Goal: Task Accomplishment & Management: Manage account settings

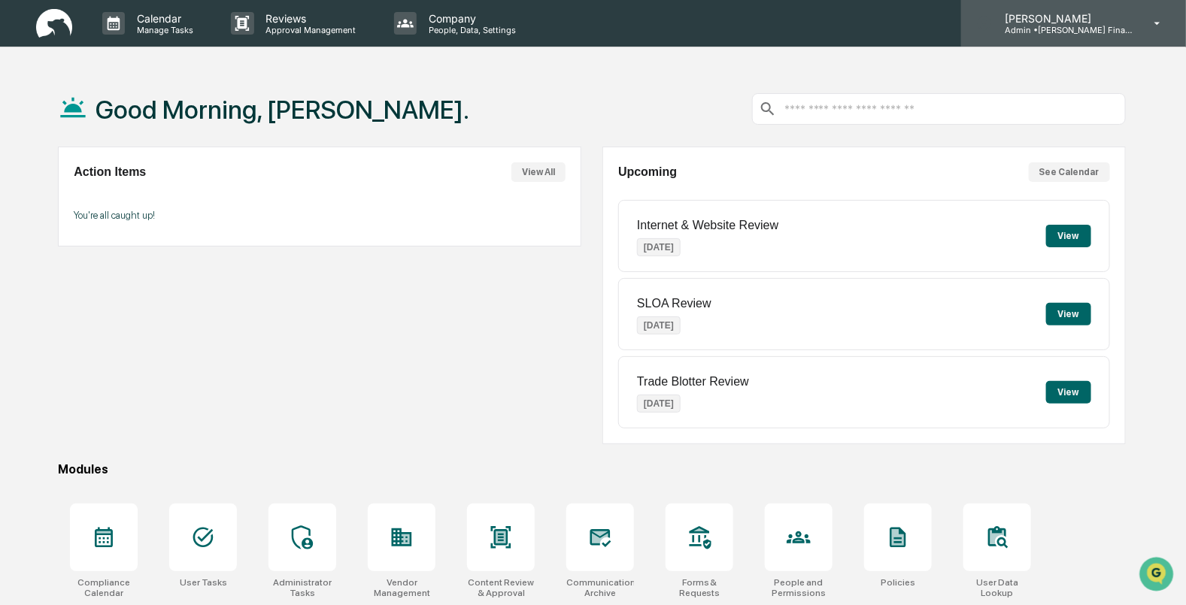
click at [1072, 36] on div "[PERSON_NAME] Admin • [PERSON_NAME] Financial" at bounding box center [1073, 23] width 225 height 47
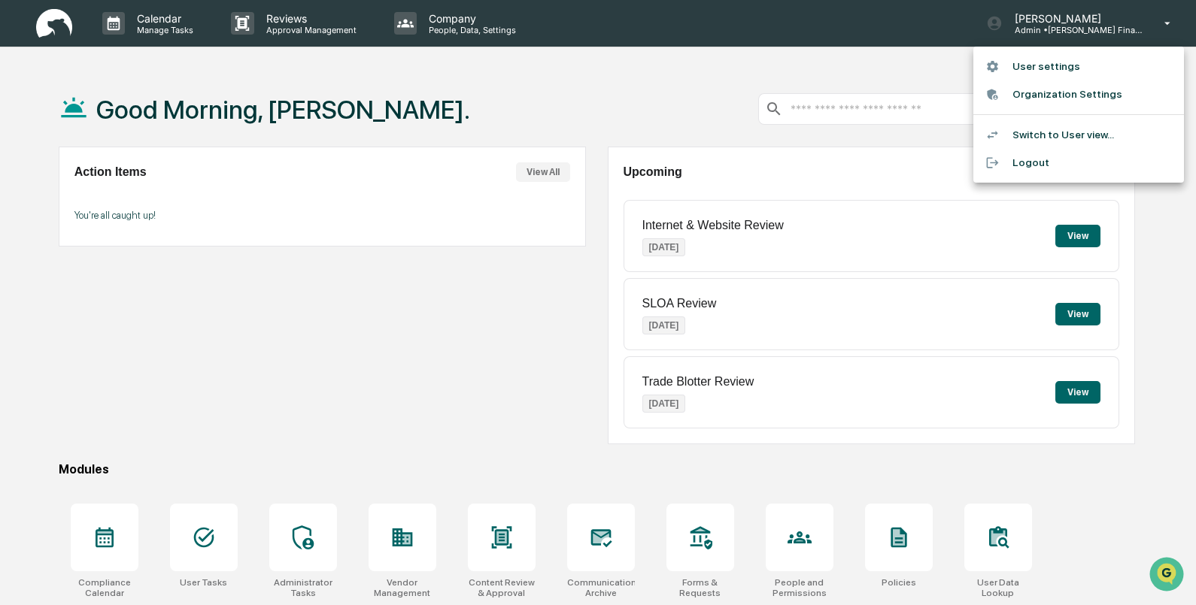
click at [1056, 139] on li "Switch to User view..." at bounding box center [1078, 135] width 211 height 28
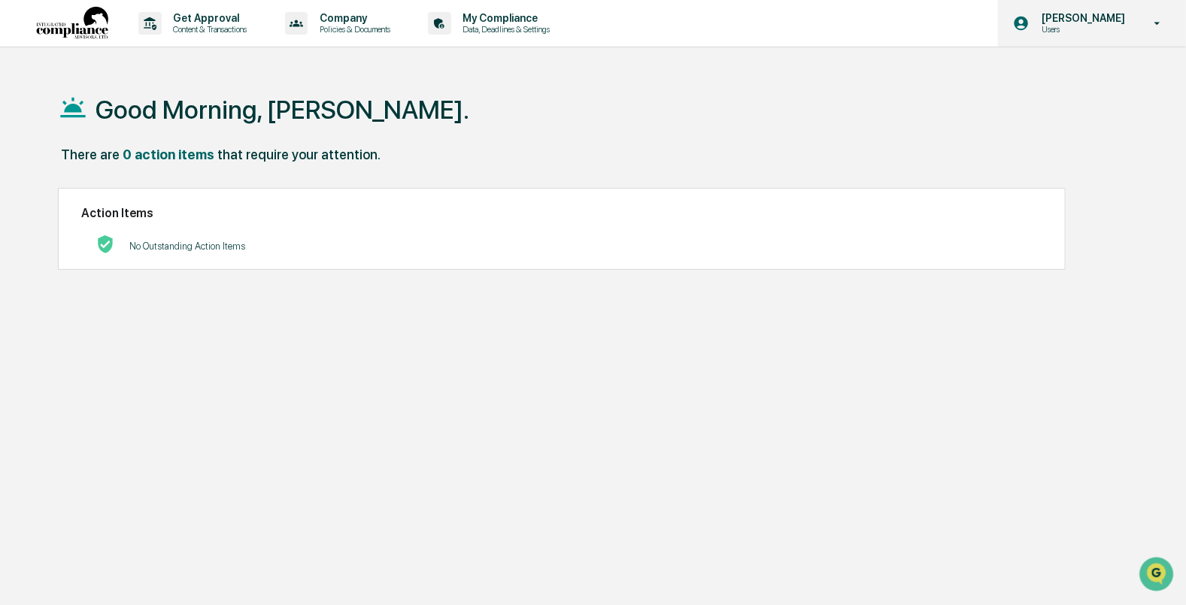
click at [1099, 28] on p "Users" at bounding box center [1080, 29] width 103 height 11
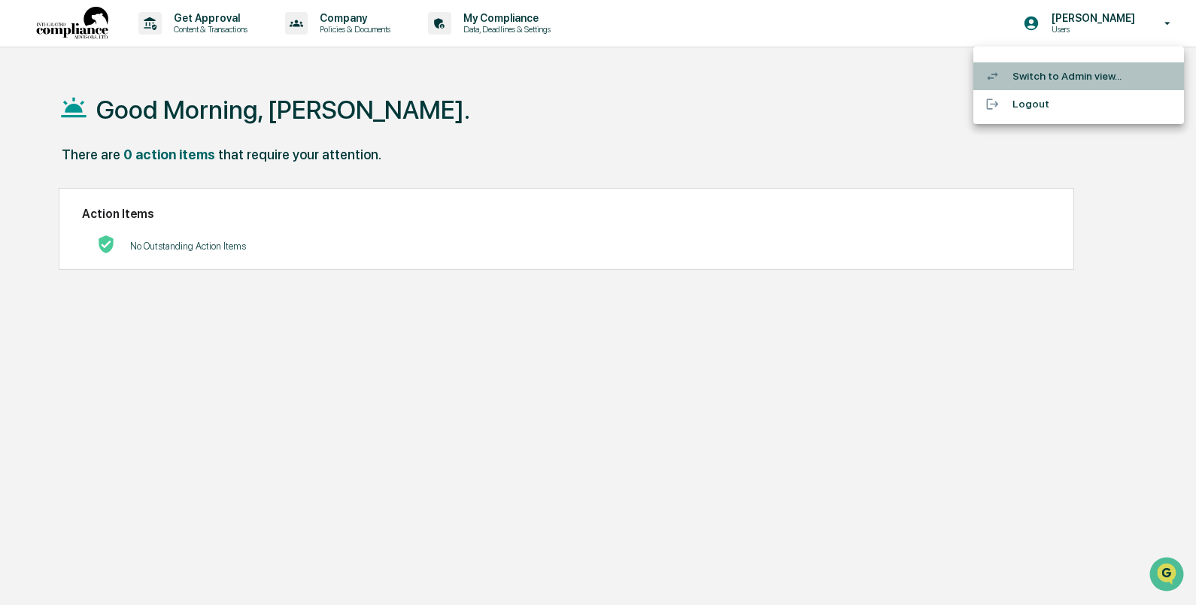
click at [1068, 66] on li "Switch to Admin view..." at bounding box center [1078, 76] width 211 height 28
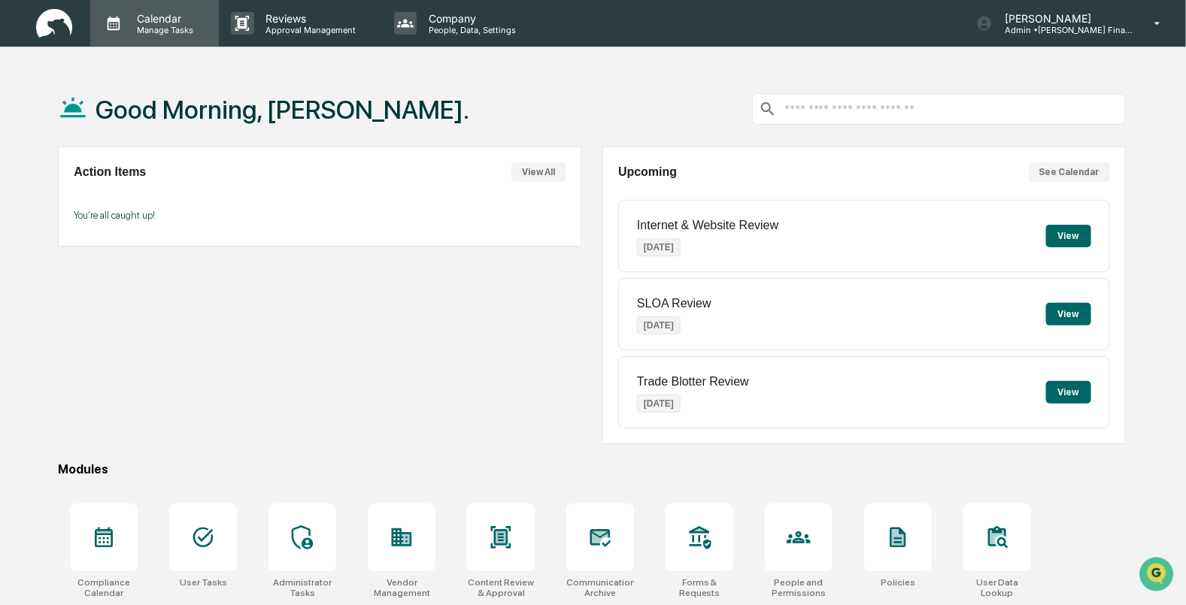
click at [161, 25] on p "Manage Tasks" at bounding box center [163, 30] width 76 height 11
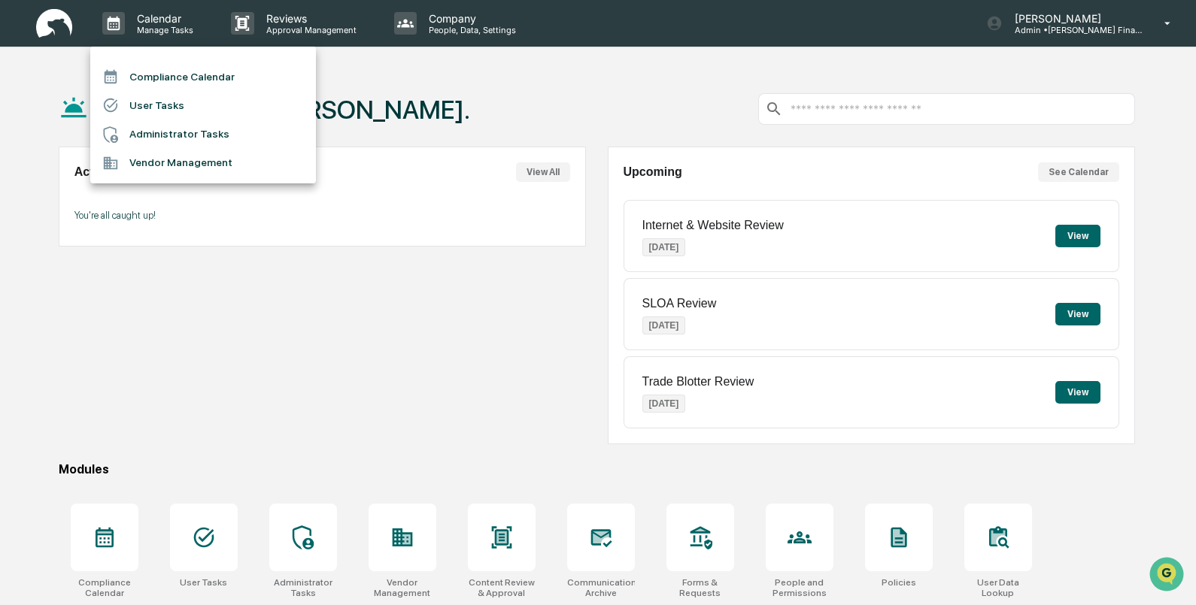
click at [181, 77] on li "Compliance Calendar" at bounding box center [203, 76] width 226 height 29
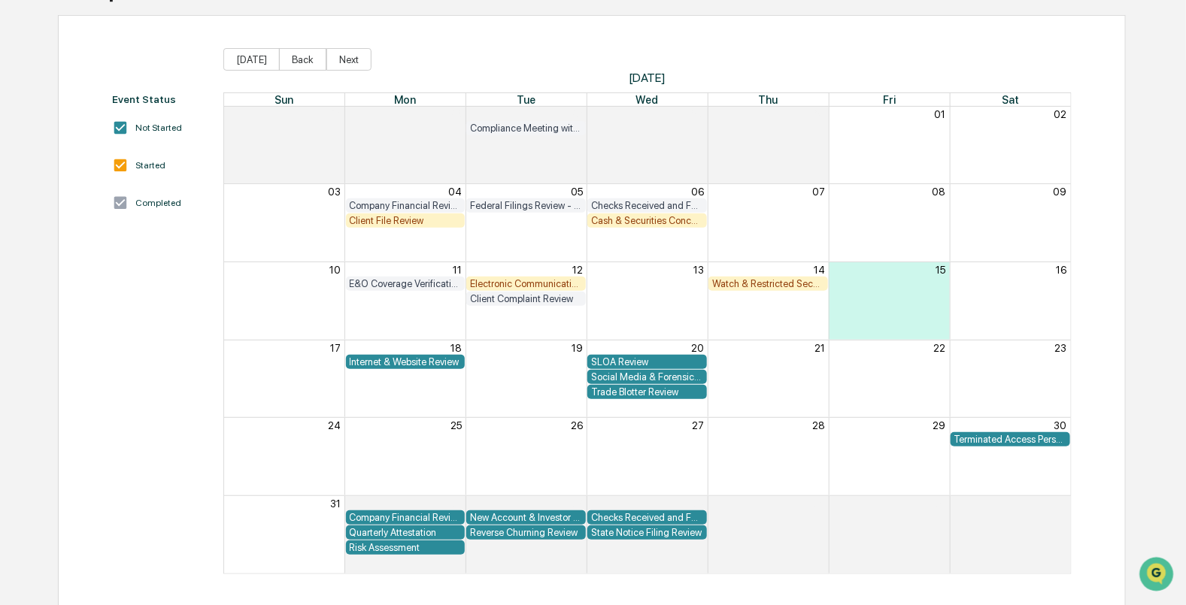
scroll to position [132, 0]
click at [294, 62] on button "Back" at bounding box center [302, 58] width 47 height 23
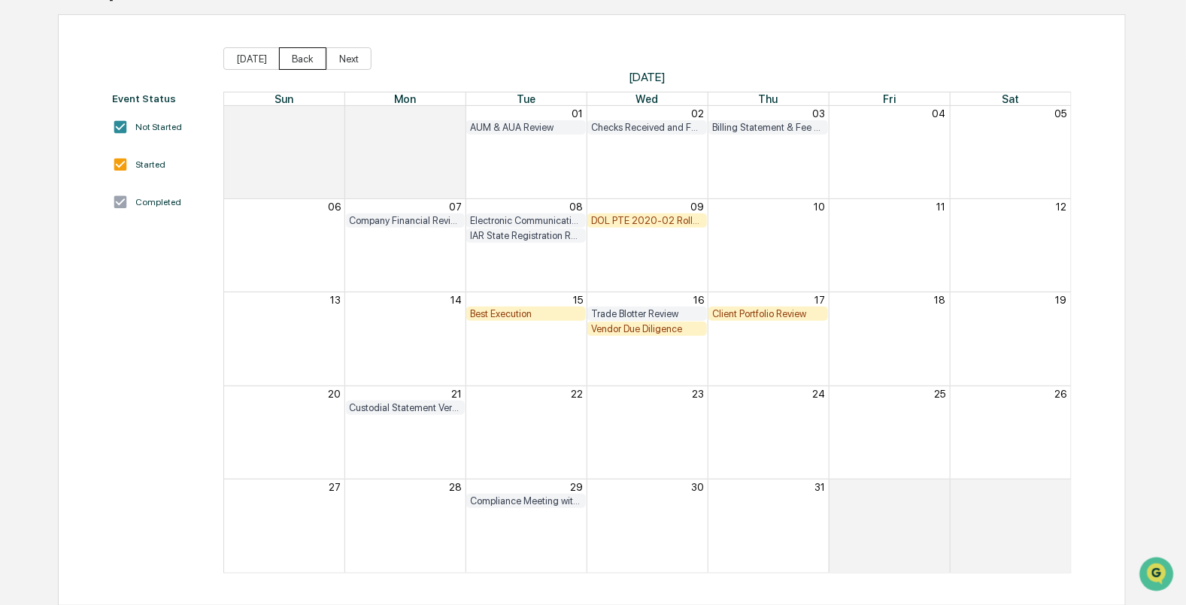
click at [294, 62] on button "Back" at bounding box center [302, 58] width 47 height 23
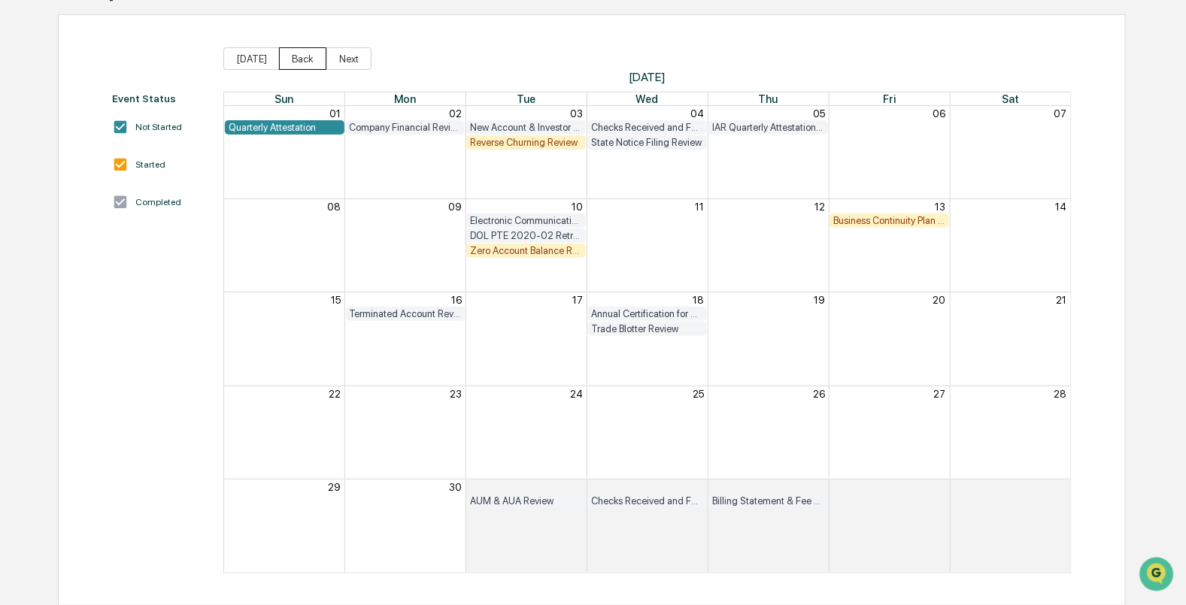
click at [294, 62] on button "Back" at bounding box center [302, 58] width 47 height 23
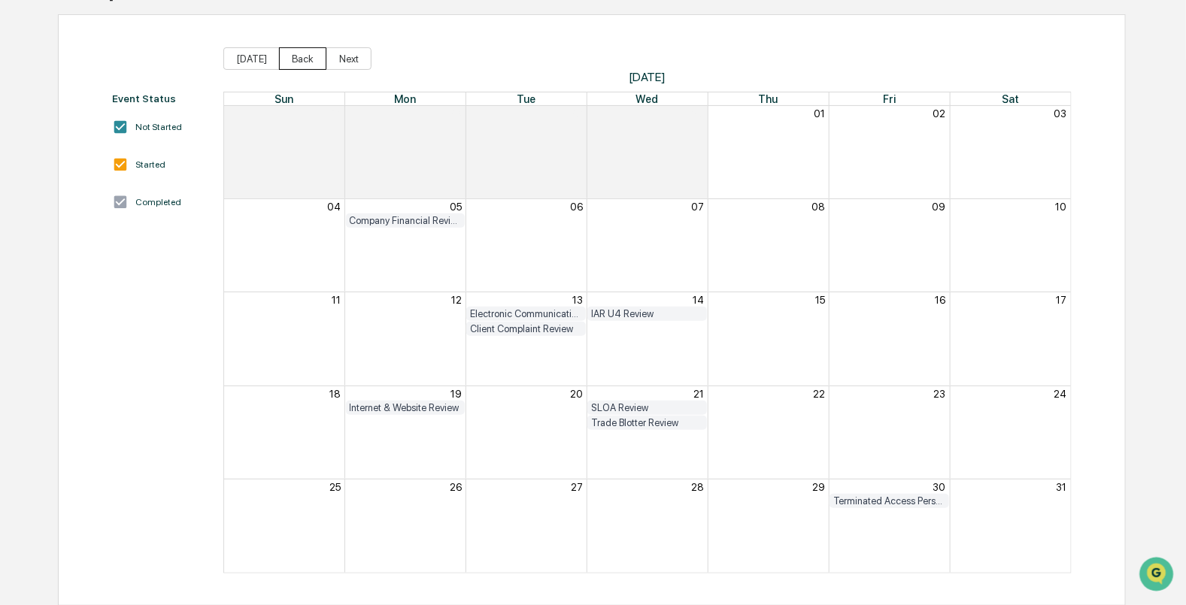
click at [294, 62] on button "Back" at bounding box center [302, 58] width 47 height 23
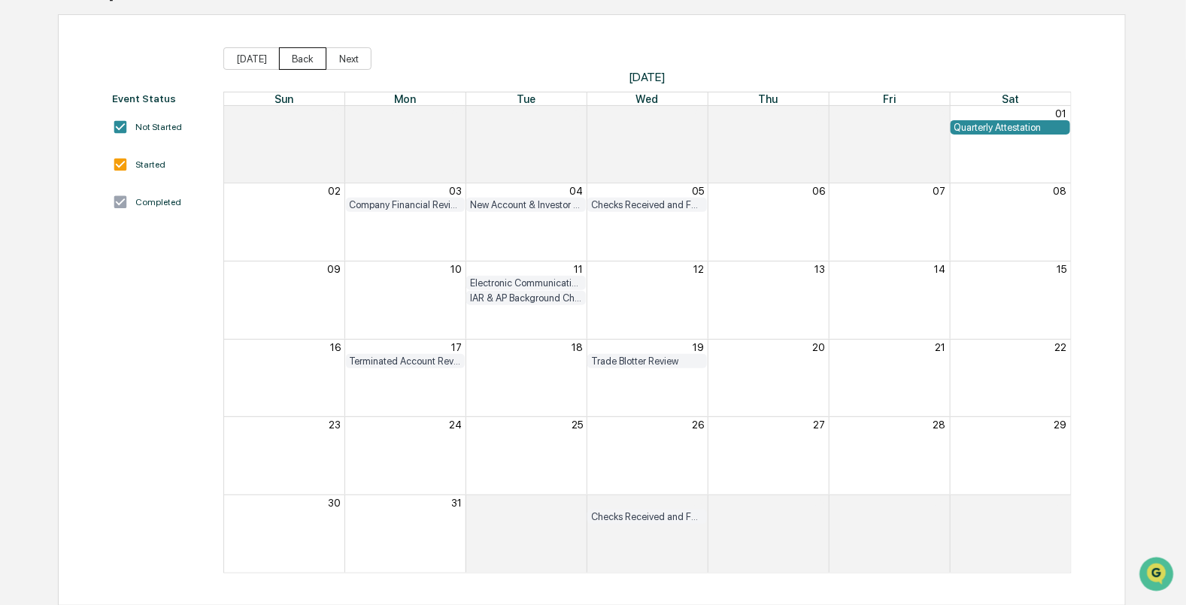
click at [294, 62] on button "Back" at bounding box center [302, 58] width 47 height 23
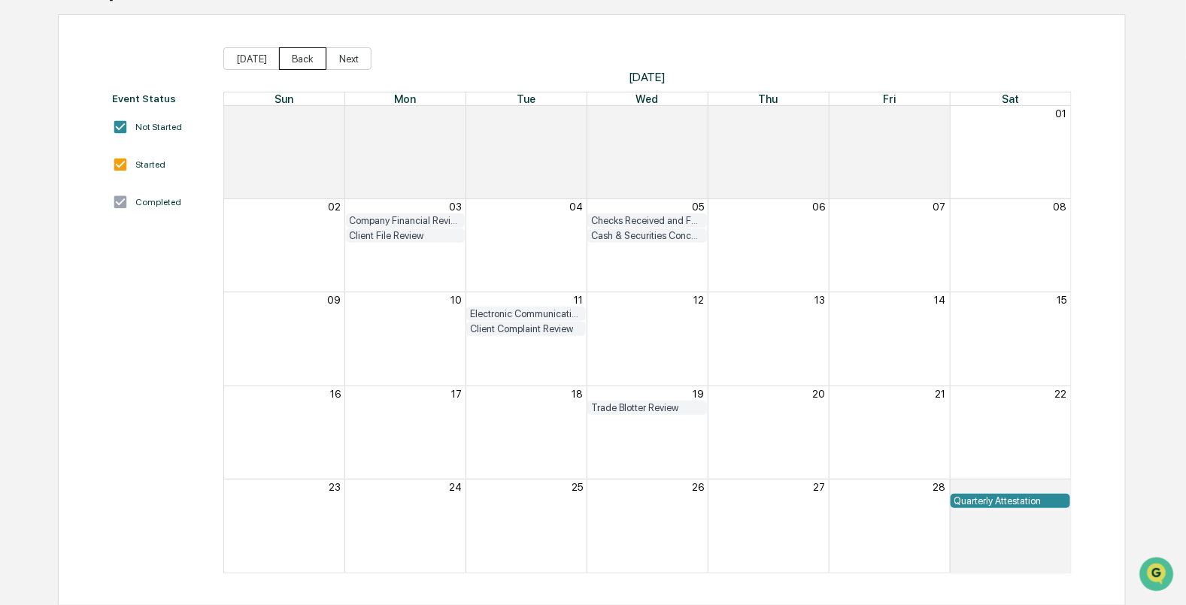
click at [294, 62] on button "Back" at bounding box center [302, 58] width 47 height 23
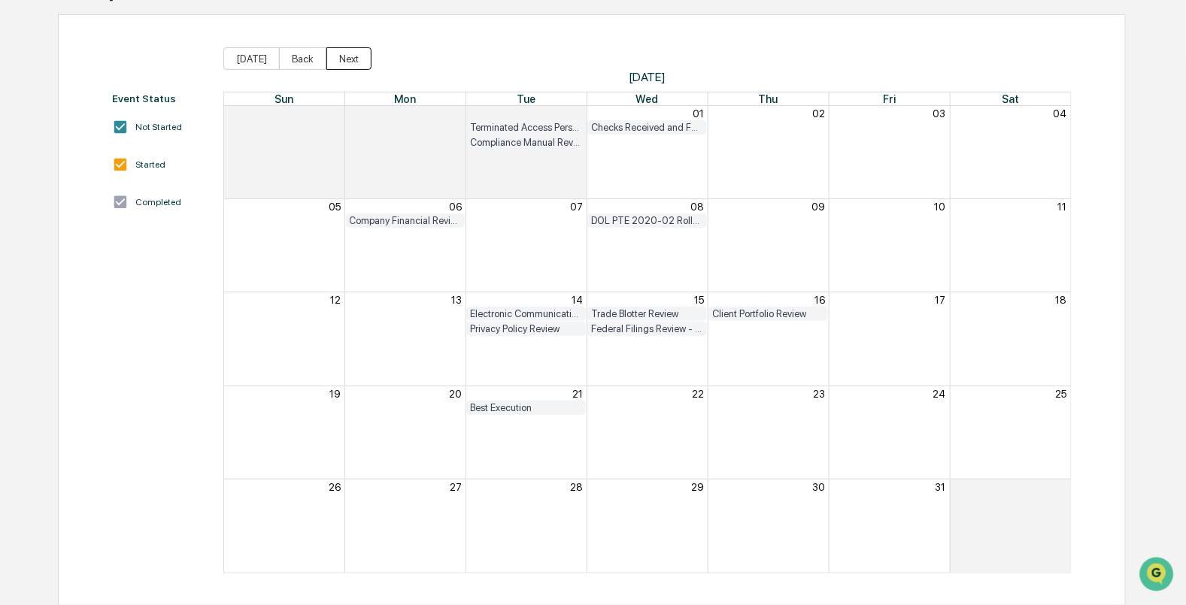
click at [352, 58] on button "Next" at bounding box center [348, 58] width 45 height 23
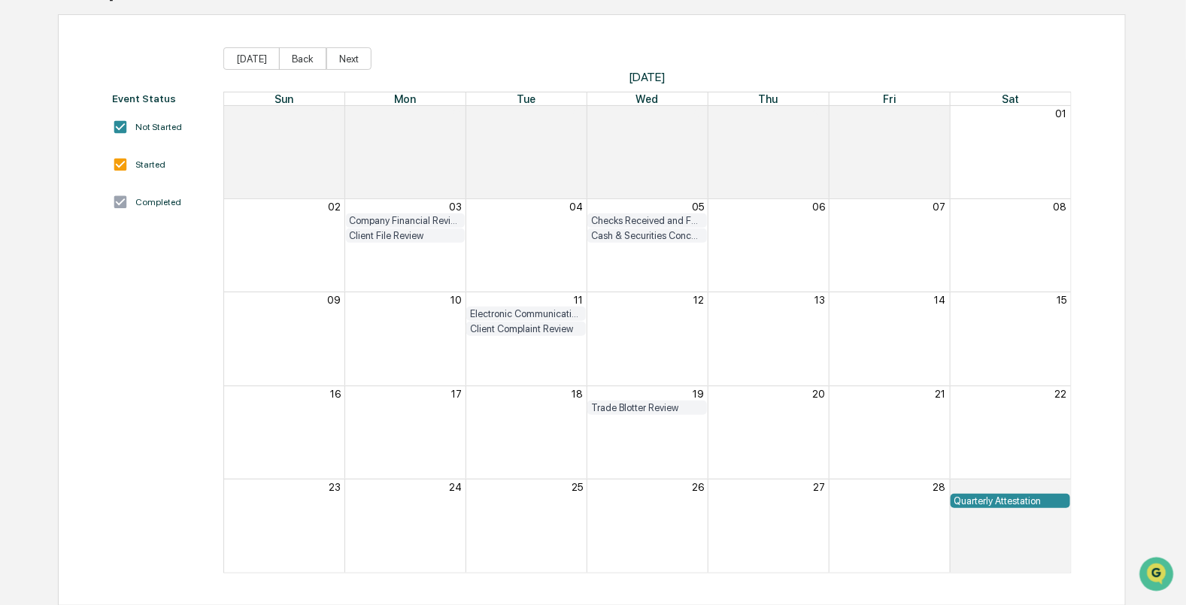
click at [968, 498] on div "Quarterly Attestation" at bounding box center [1010, 501] width 112 height 11
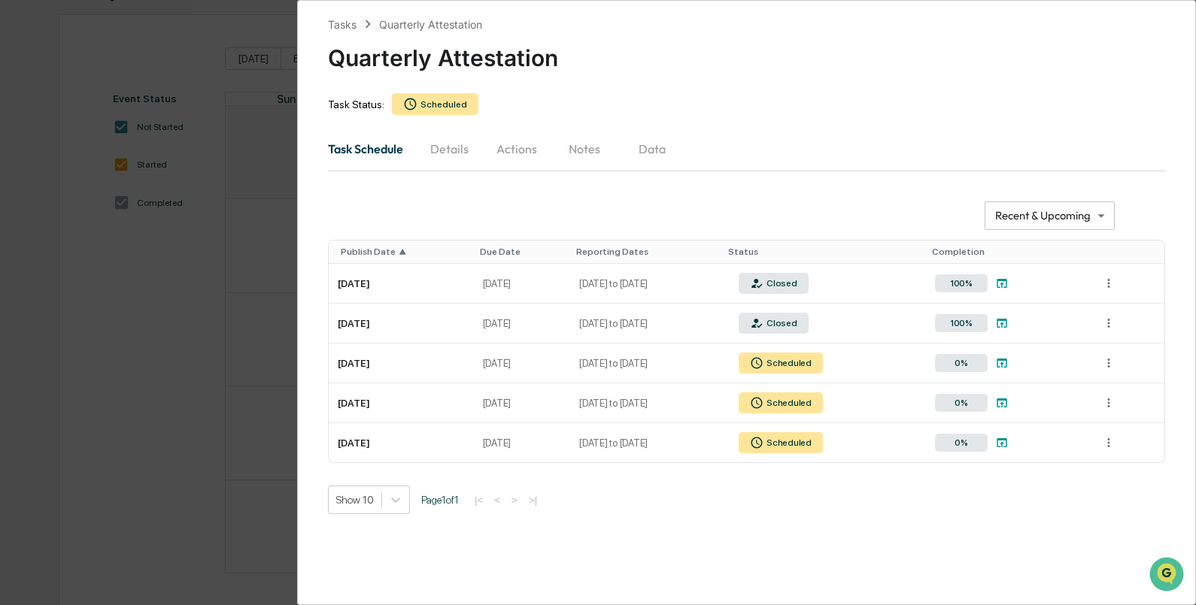
click at [261, 347] on div "**********" at bounding box center [598, 302] width 1196 height 605
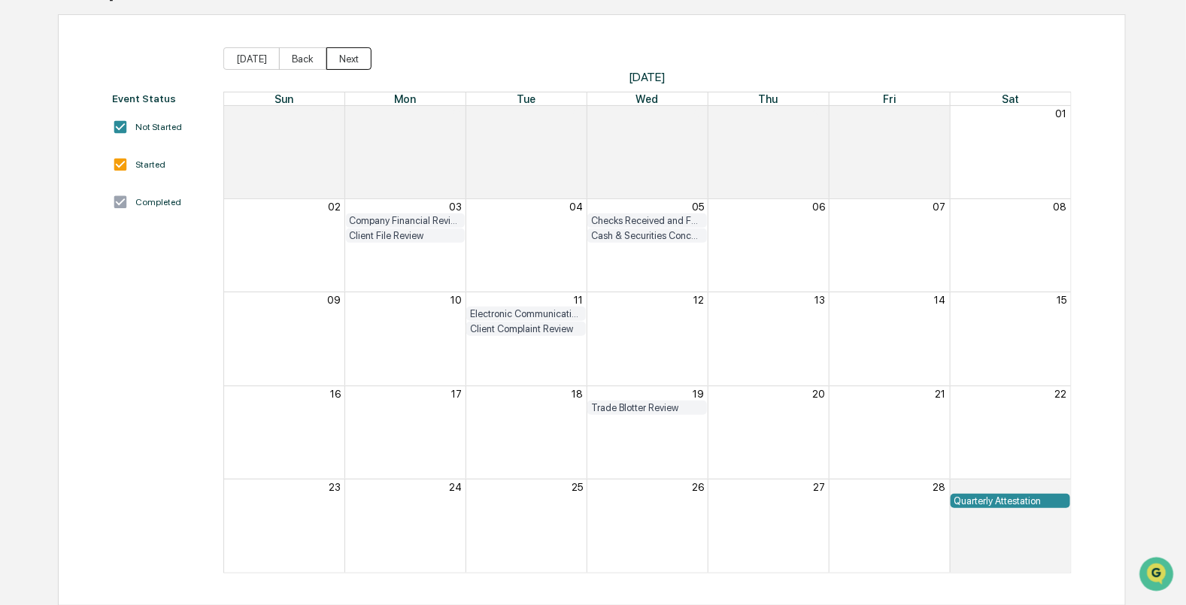
click at [331, 56] on button "Next" at bounding box center [348, 58] width 45 height 23
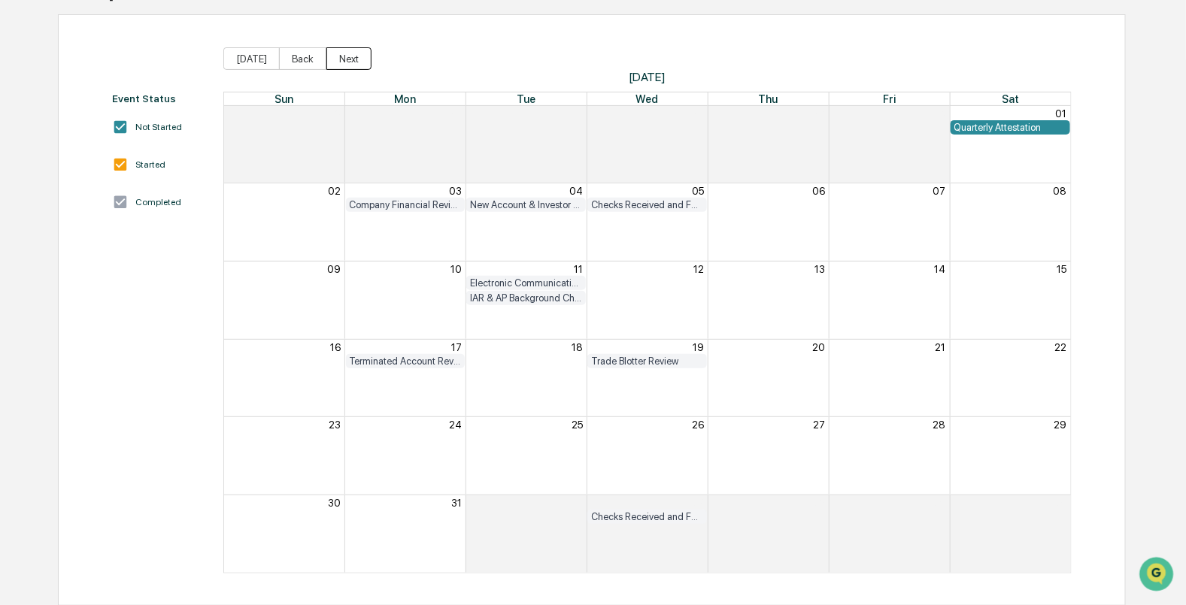
click at [332, 56] on button "Next" at bounding box center [348, 58] width 45 height 23
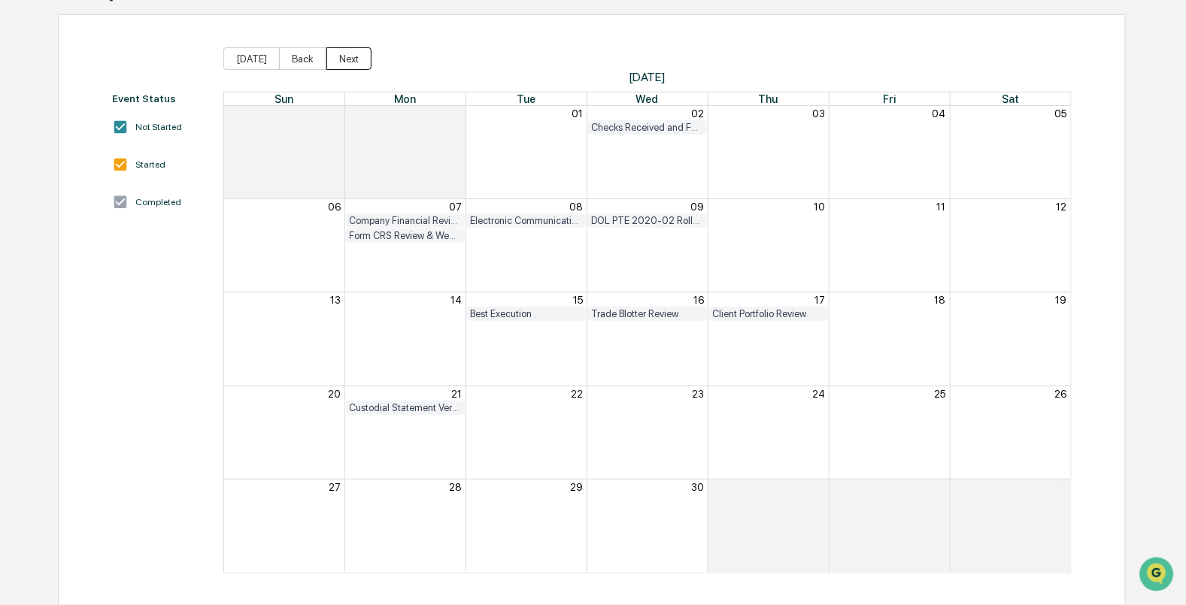
click at [332, 56] on button "Next" at bounding box center [348, 58] width 45 height 23
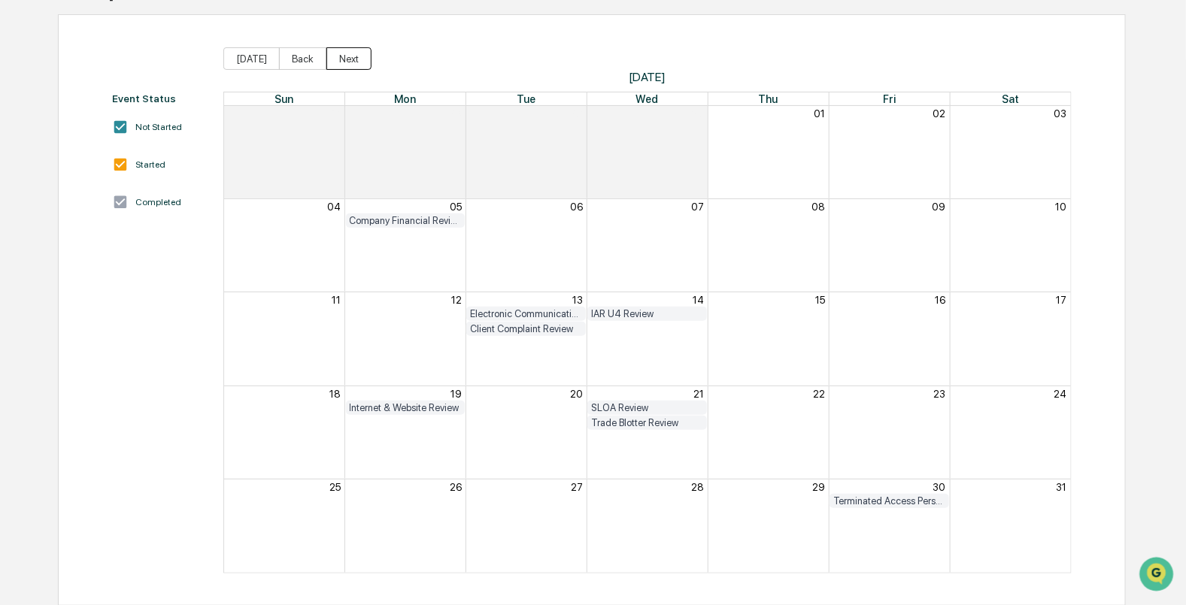
click at [332, 56] on button "Next" at bounding box center [348, 58] width 45 height 23
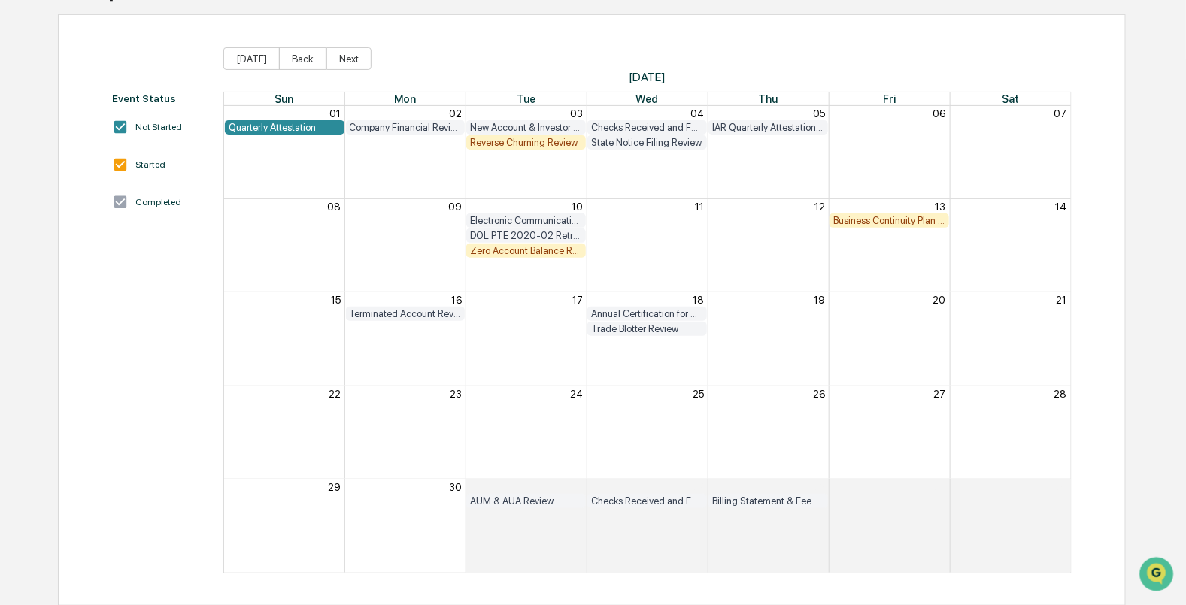
click at [516, 144] on div "Reverse Churning Review" at bounding box center [526, 142] width 112 height 11
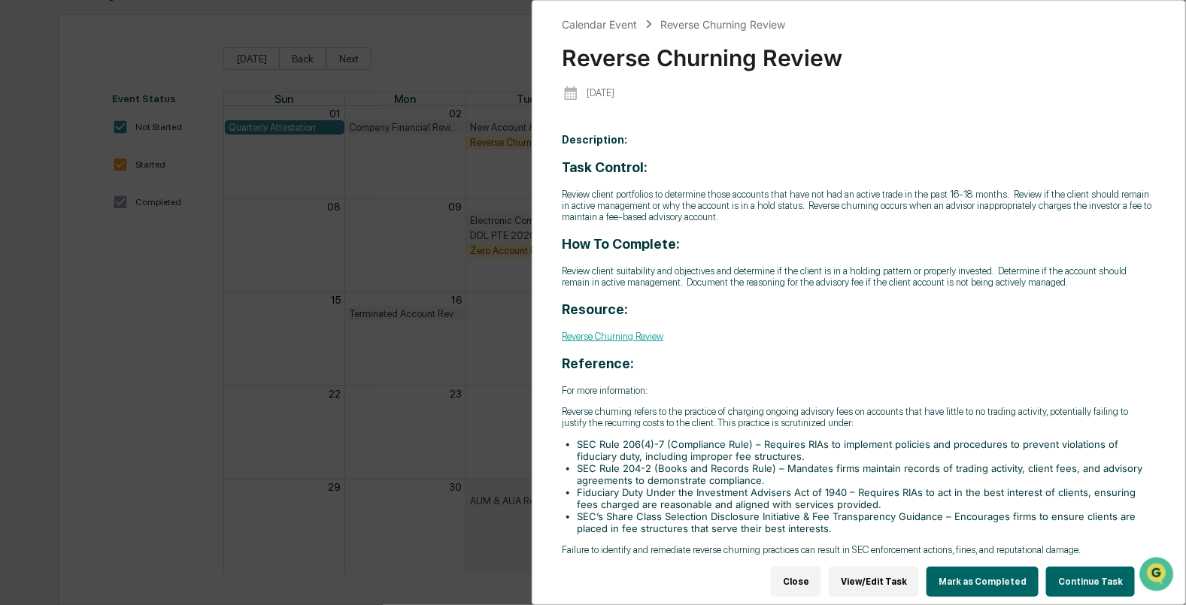
click at [1075, 578] on button "Continue Task" at bounding box center [1090, 582] width 89 height 30
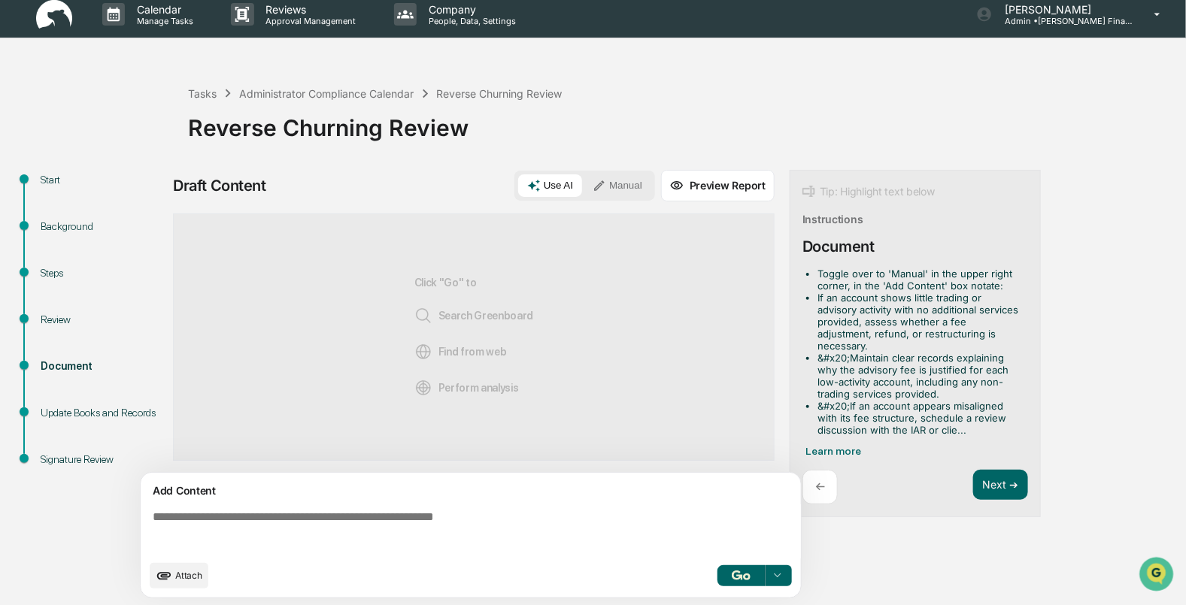
scroll to position [11, 0]
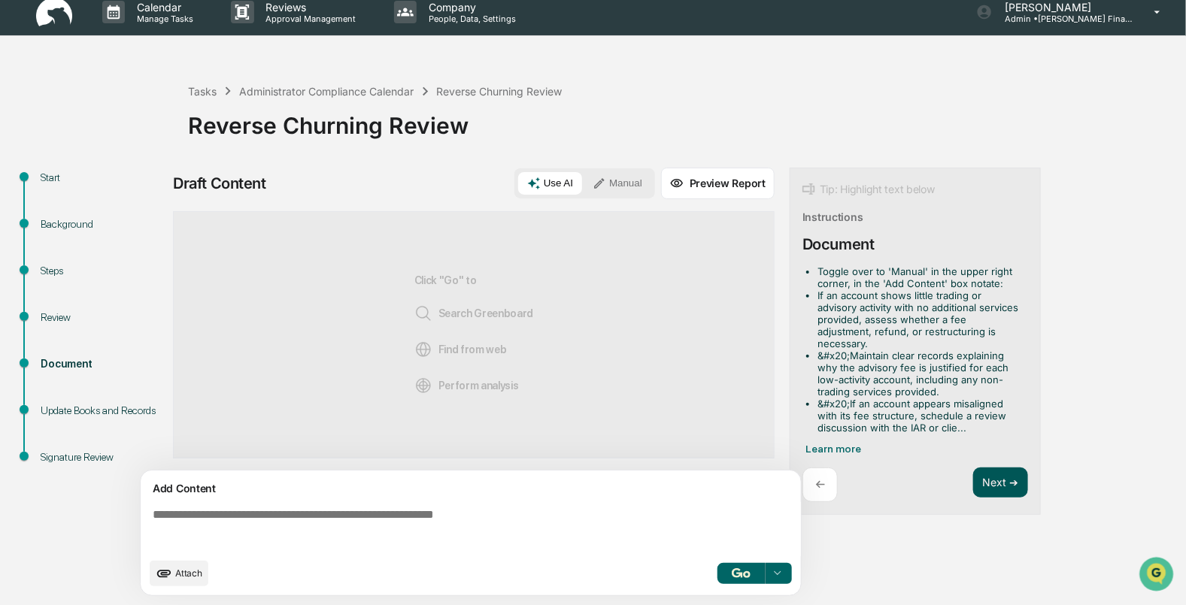
click at [1002, 474] on button "Next ➔" at bounding box center [1000, 483] width 55 height 31
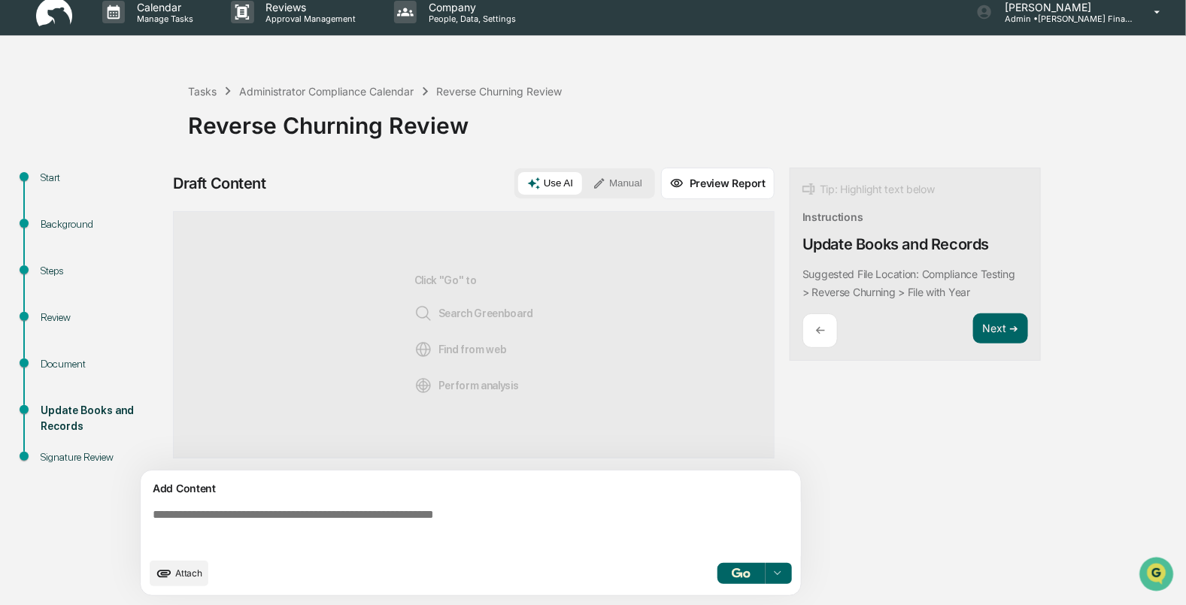
scroll to position [0, 0]
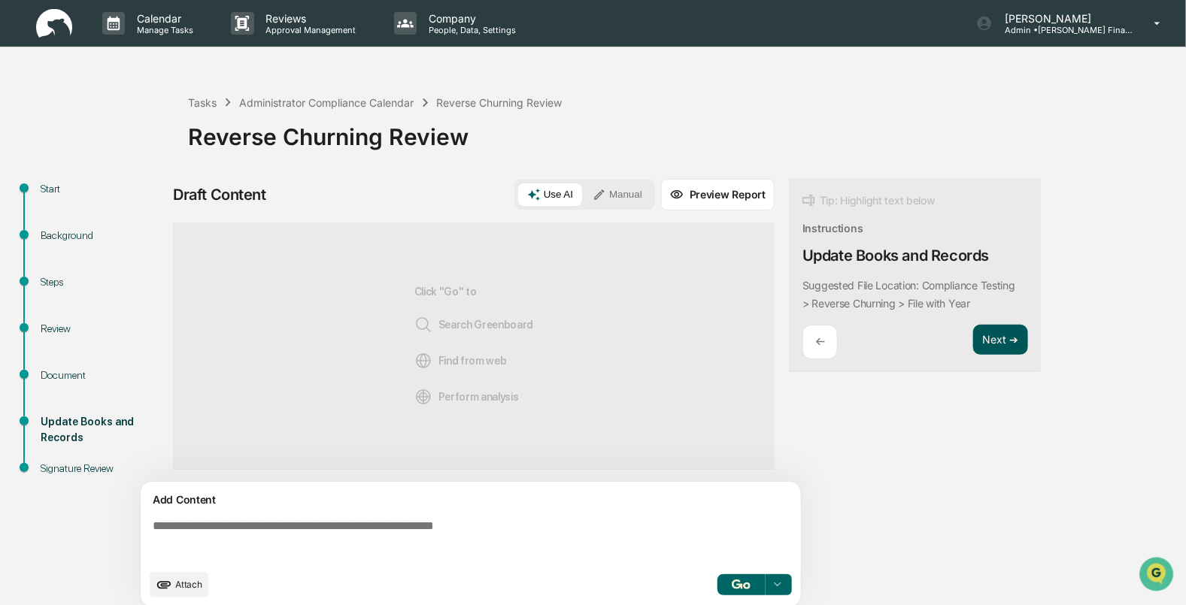
click at [998, 348] on button "Next ➔" at bounding box center [1000, 340] width 55 height 31
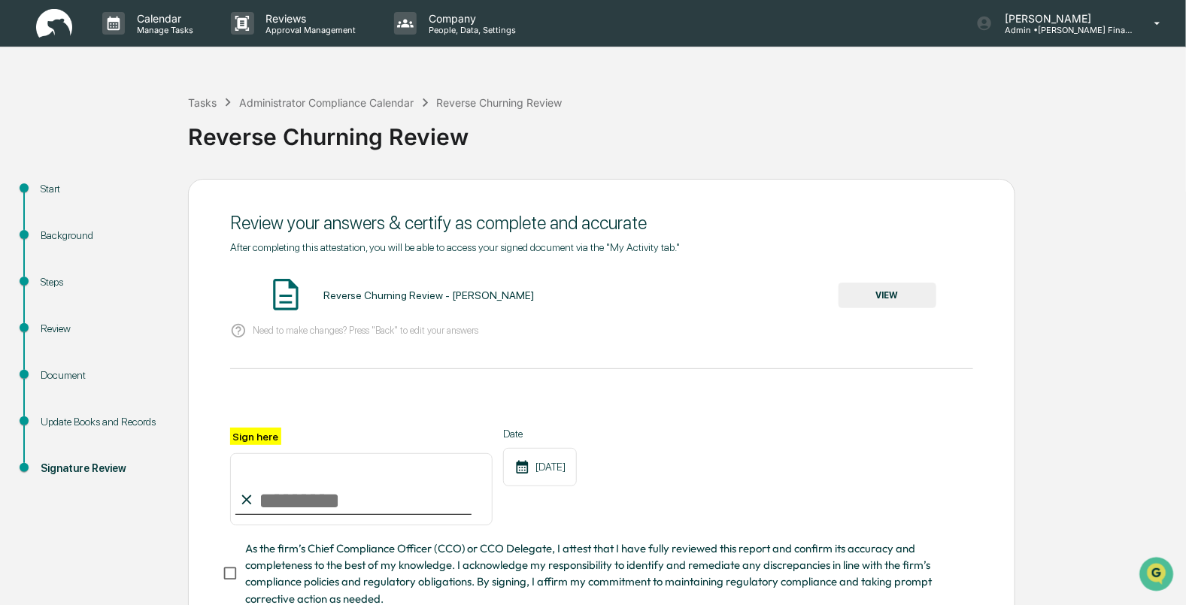
click at [714, 139] on div "Reverse Churning Review" at bounding box center [683, 130] width 990 height 39
click at [49, 20] on img at bounding box center [54, 23] width 36 height 29
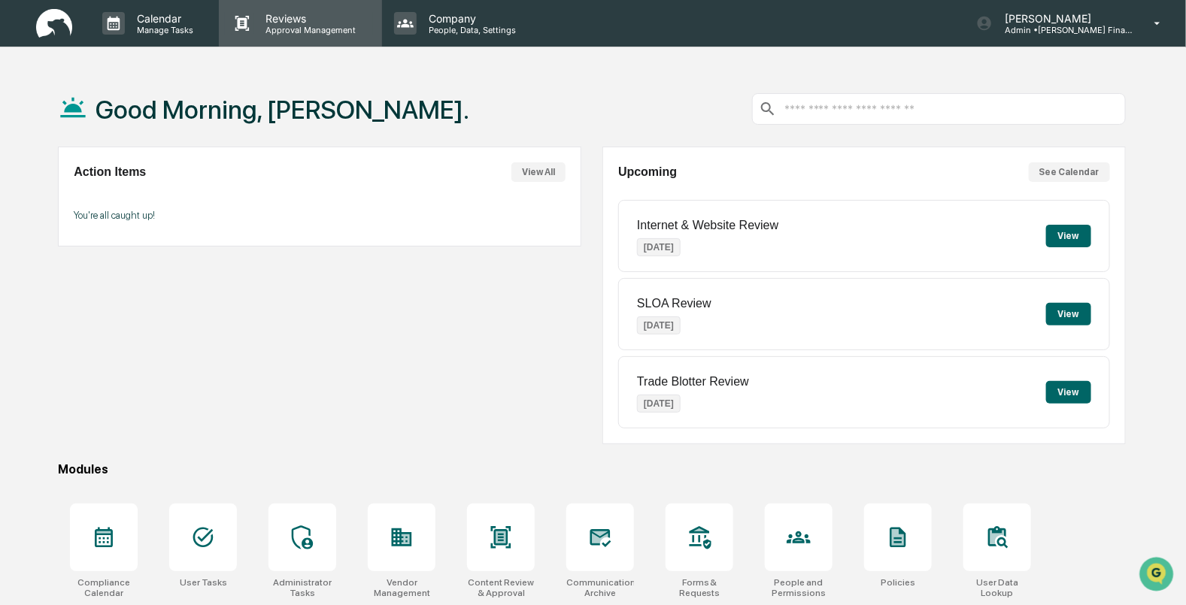
click at [274, 22] on p "Reviews" at bounding box center [309, 18] width 110 height 13
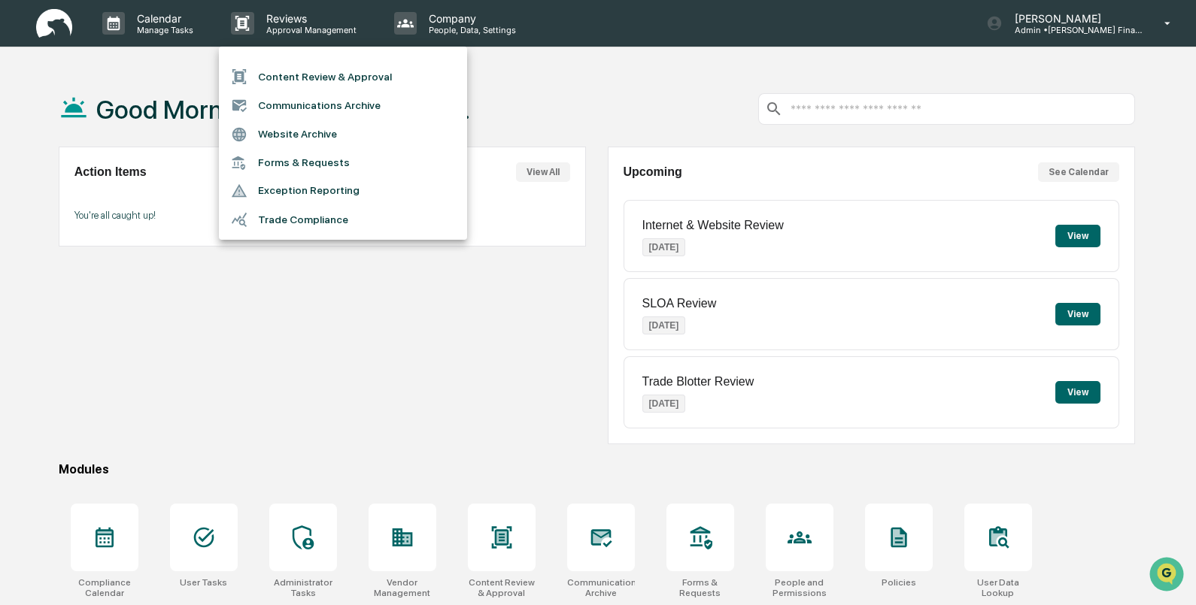
click at [395, 425] on div at bounding box center [598, 302] width 1196 height 605
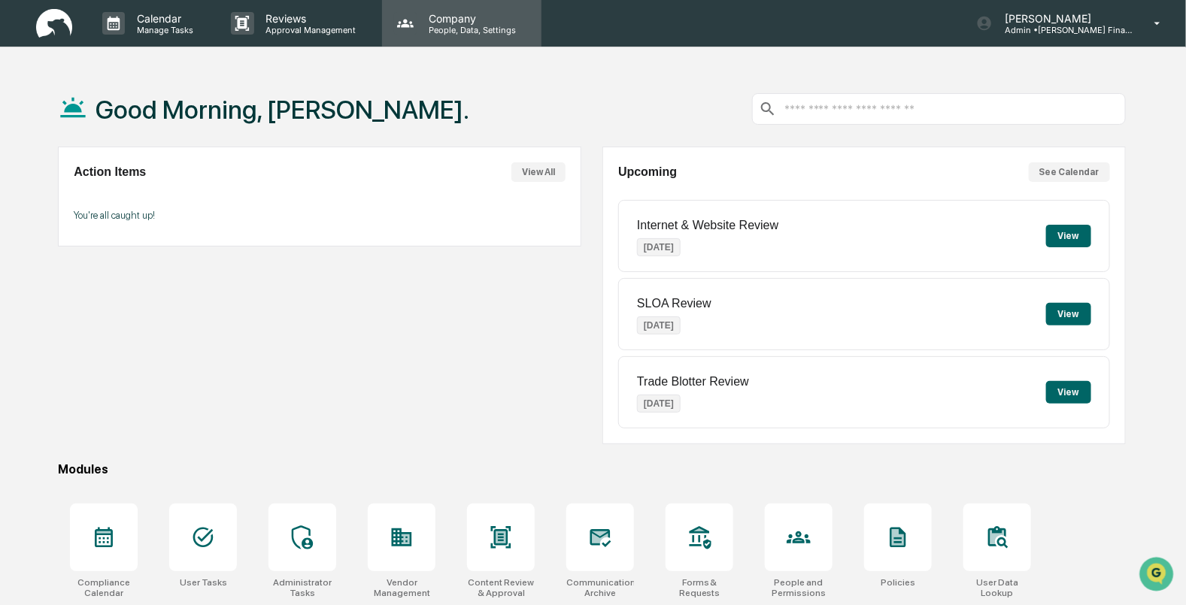
click at [457, 37] on div "Company People, Data, Settings" at bounding box center [461, 23] width 159 height 47
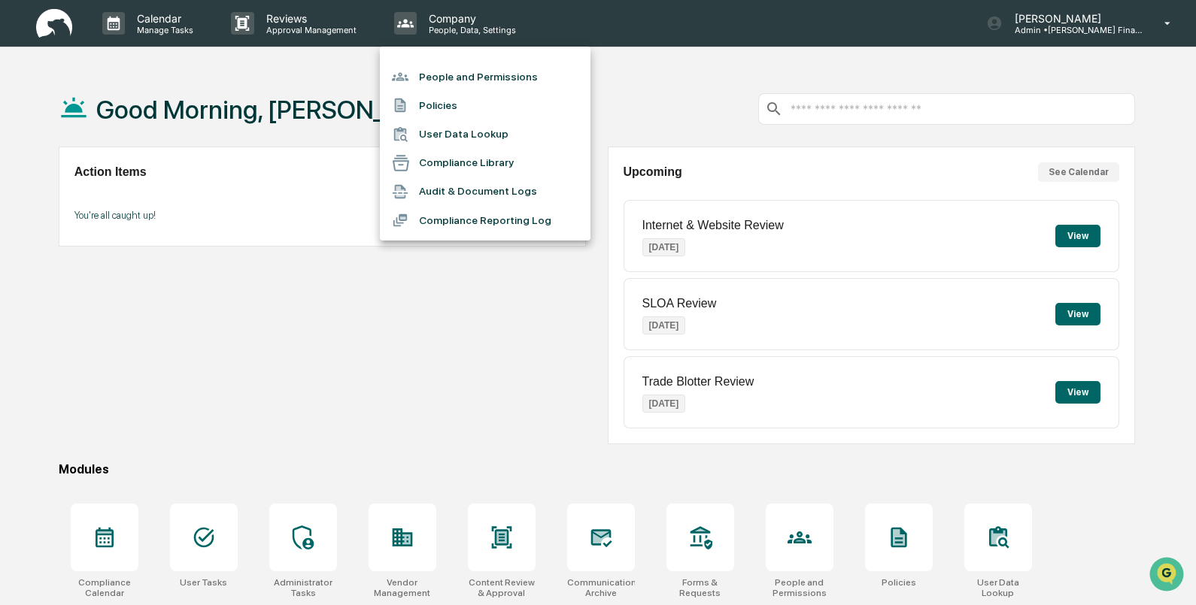
click at [444, 24] on div at bounding box center [598, 302] width 1196 height 605
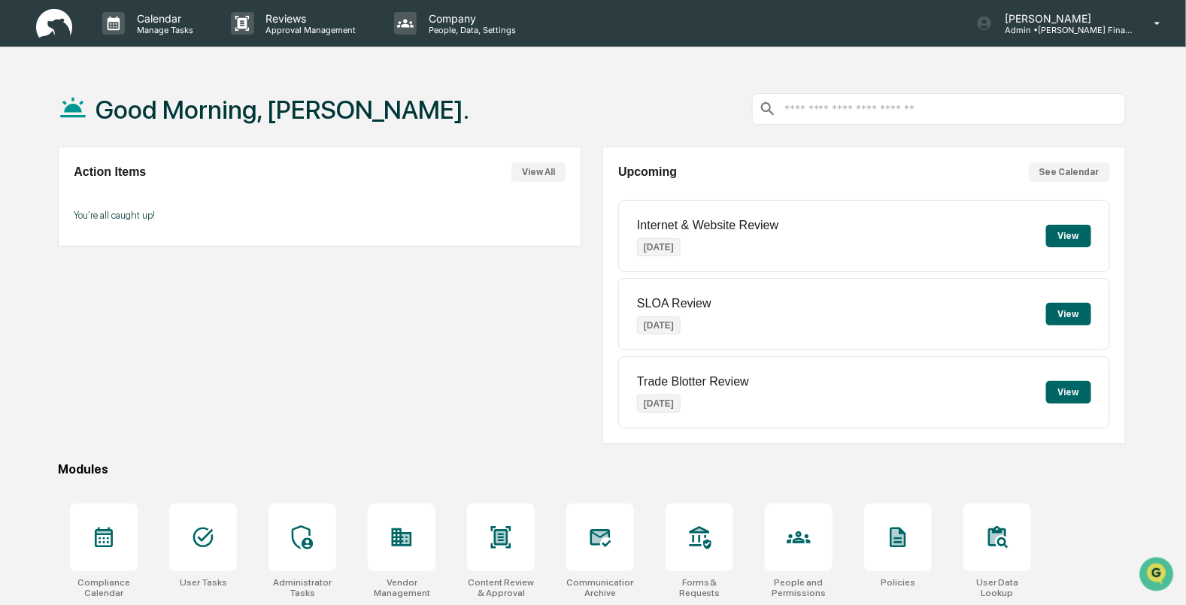
click at [853, 58] on div "Calendar Manage Tasks Reviews Approval Management Company People, Data, Setting…" at bounding box center [593, 364] width 1186 height 728
